Goal: Task Accomplishment & Management: Manage account settings

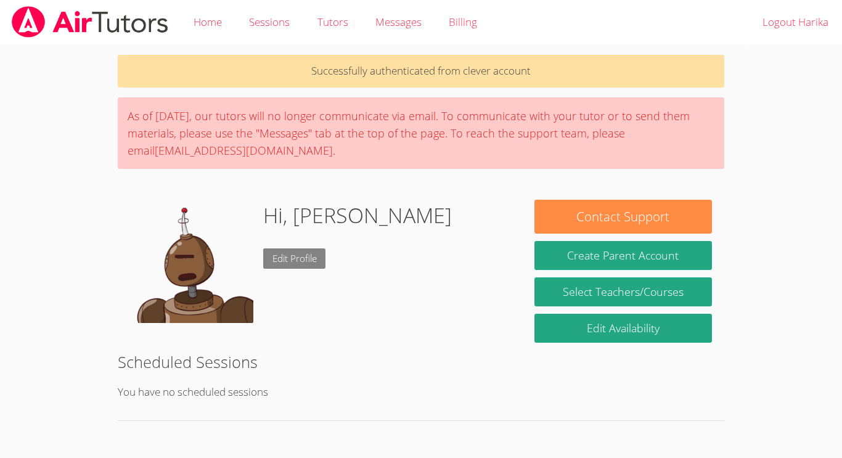
click at [284, 263] on link "Edit Profile" at bounding box center [294, 258] width 63 height 20
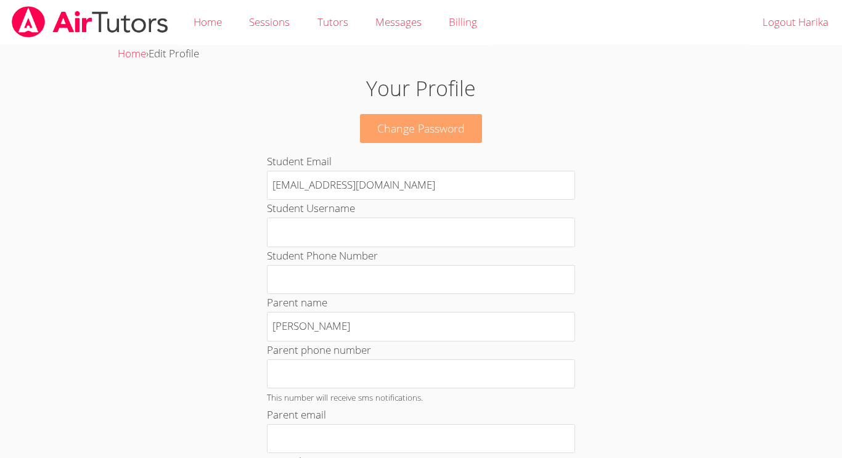
click at [468, 139] on link "Change Password" at bounding box center [421, 128] width 122 height 29
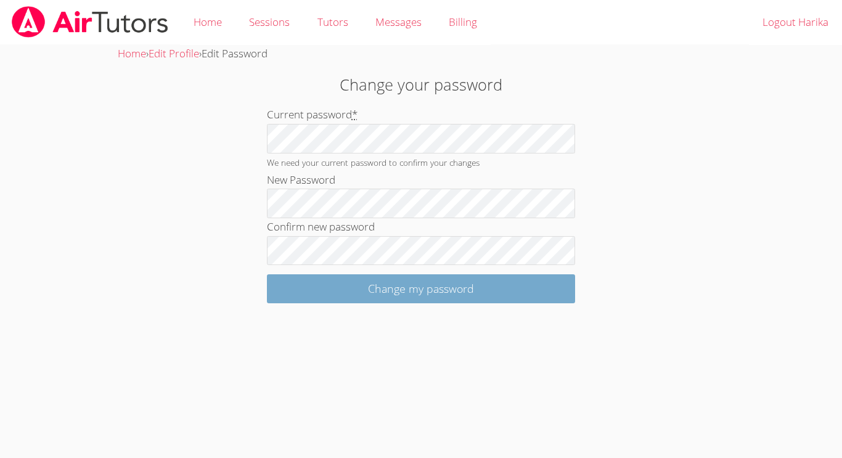
click at [456, 294] on input "Change my password" at bounding box center [421, 288] width 308 height 29
